Goal: Transaction & Acquisition: Purchase product/service

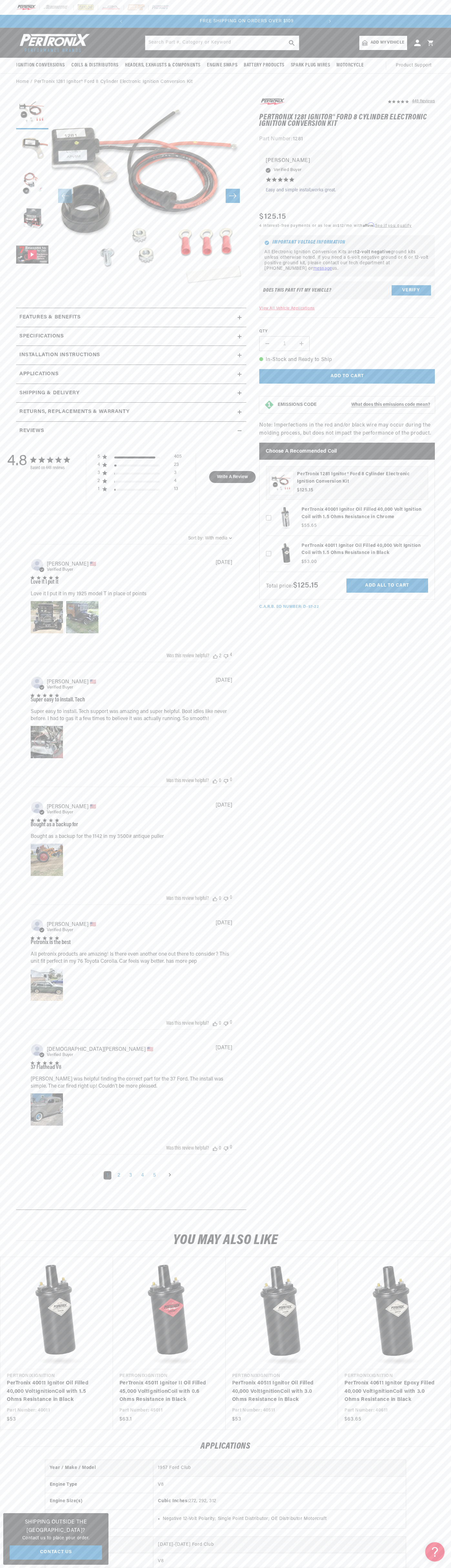
click at [248, 18] on p "FREE SHIPPING ON ORDERS OVER $109" at bounding box center [246, 22] width 196 height 7
click at [436, 346] on section "448 Reviews" at bounding box center [226, 656] width 451 height 1130
click at [282, 1567] on html "Skip to content Your cart Your cart is empty Get the right parts the first time…" at bounding box center [226, 784] width 451 height 1568
click at [15, 1451] on div "Applications" at bounding box center [226, 1446] width 451 height 8
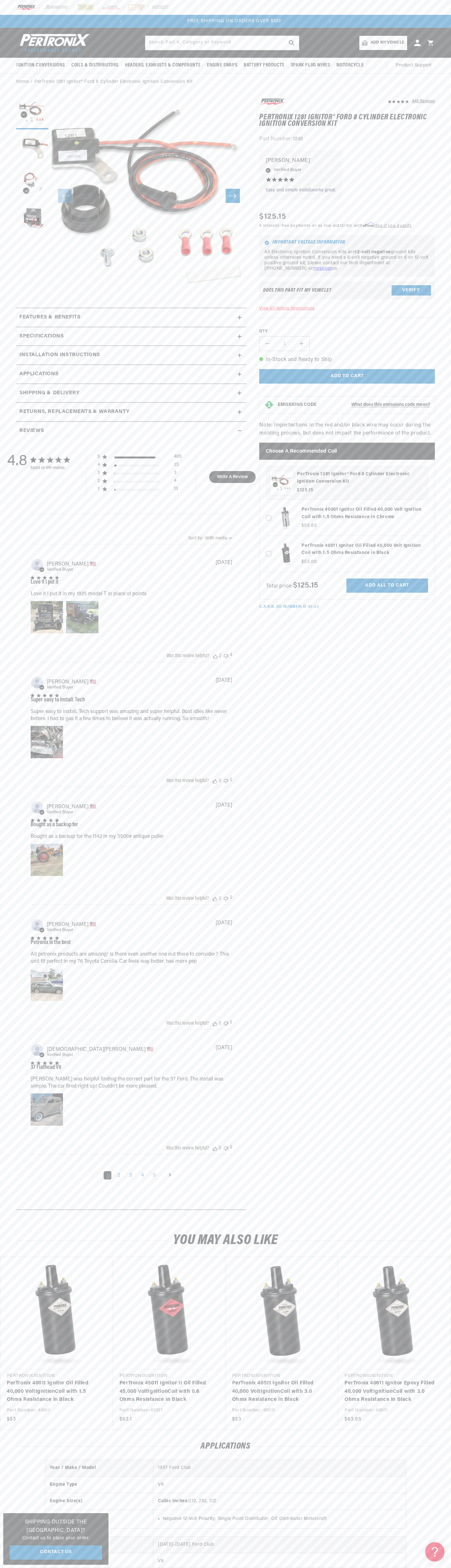
scroll to position [0, 196]
